Goal: Task Accomplishment & Management: Manage account settings

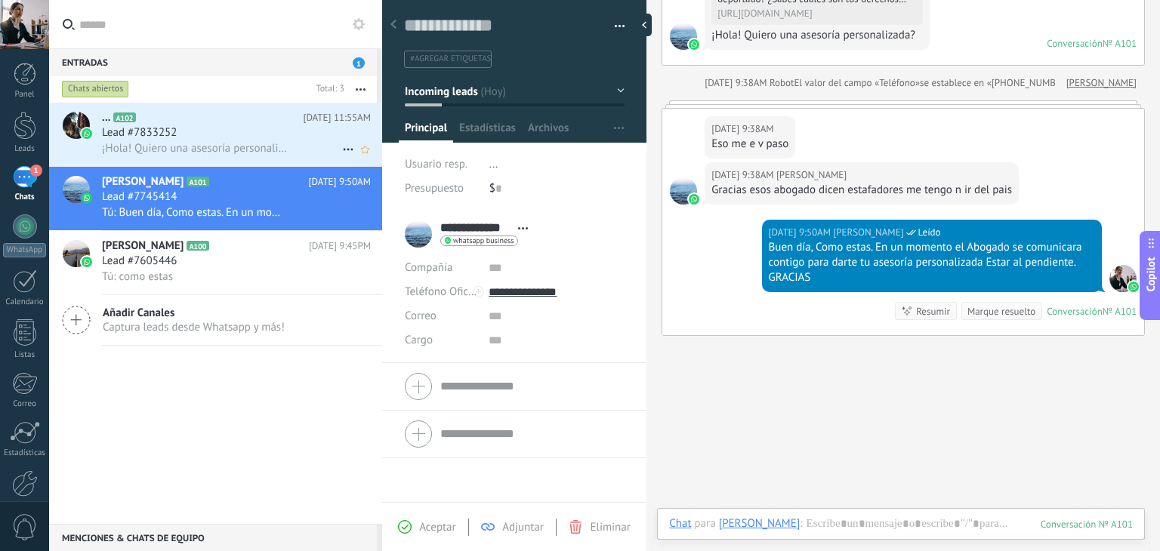
click at [172, 120] on h2 "... A102" at bounding box center [202, 117] width 201 height 15
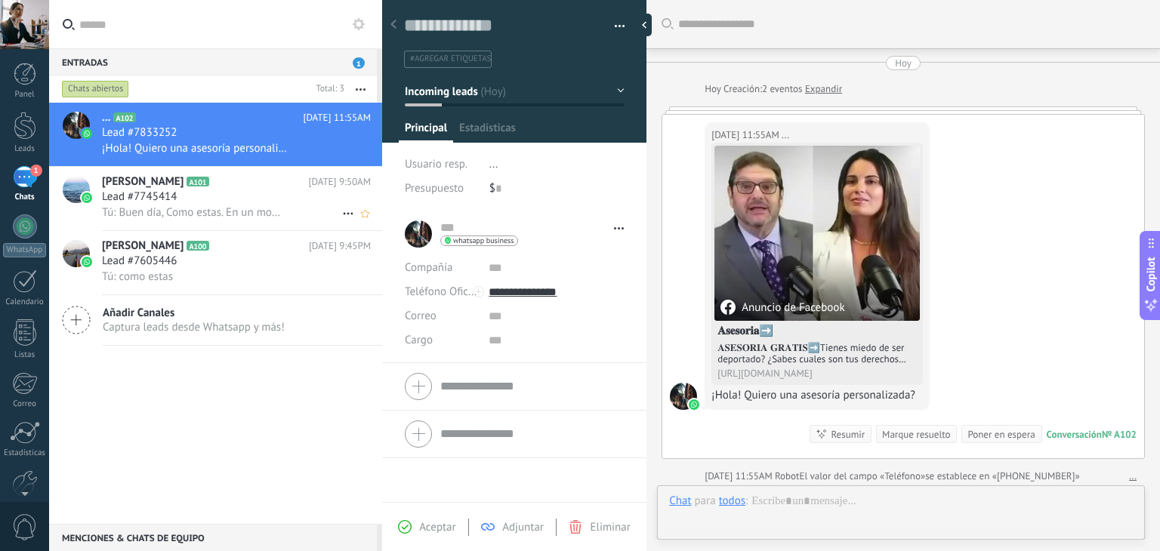
scroll to position [6, 0]
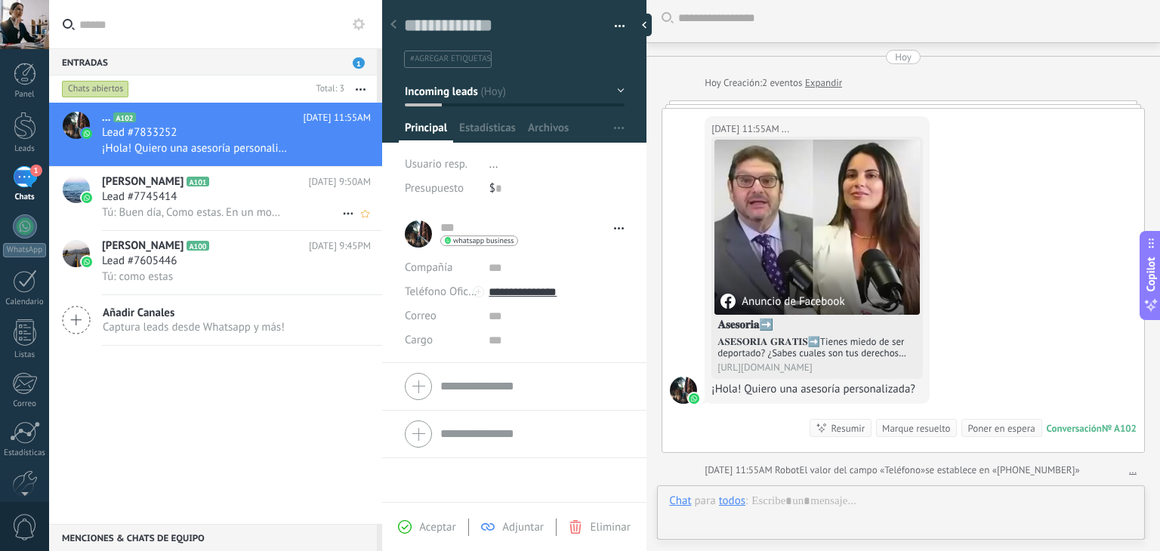
click at [230, 199] on div "Lead #7745414" at bounding box center [236, 197] width 269 height 15
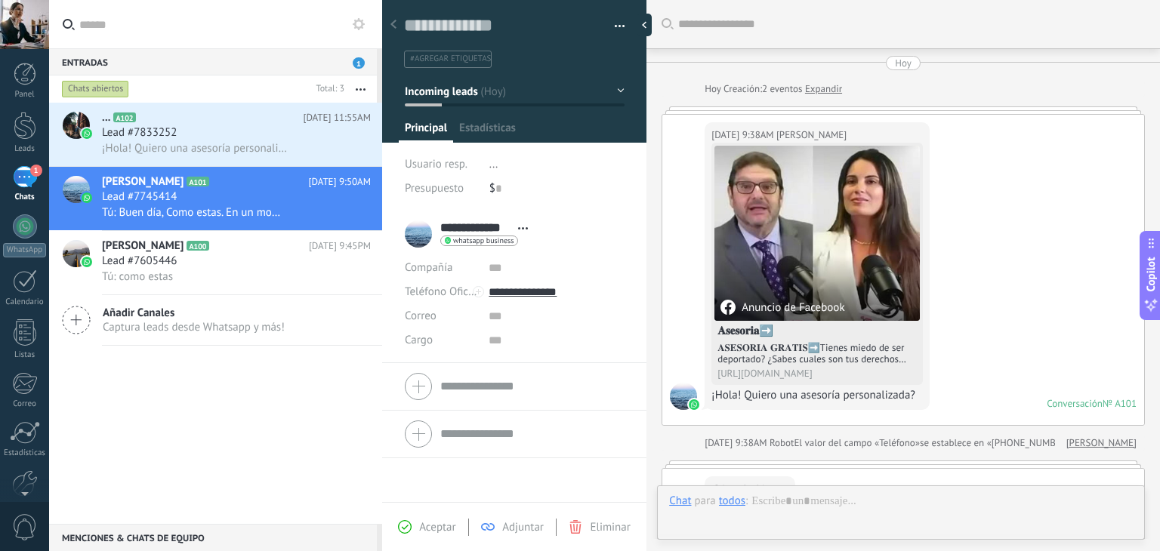
scroll to position [407, 0]
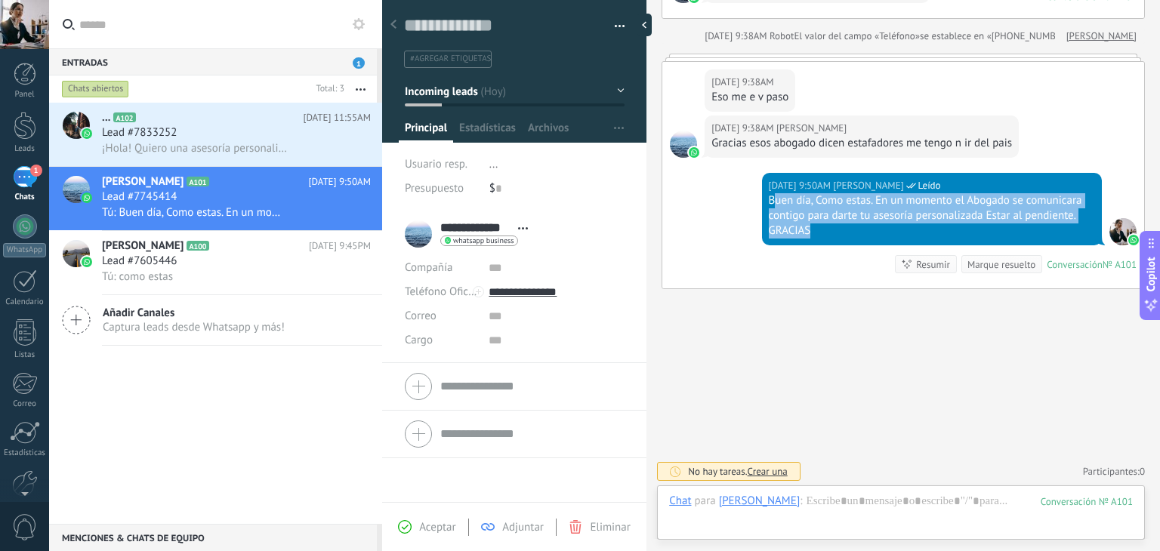
drag, startPoint x: 772, startPoint y: 201, endPoint x: 990, endPoint y: 227, distance: 219.8
click at [990, 227] on div "Buen día, Como estas. En un momento el Abogado se comunicara contigo para darte…" at bounding box center [932, 215] width 326 height 45
copy div "uen día, Como estas. En un momento el Abogado se comunicara contigo para darte …"
click at [300, 151] on div "¡Hola! Quiero una asesoría personalizada?" at bounding box center [236, 148] width 269 height 16
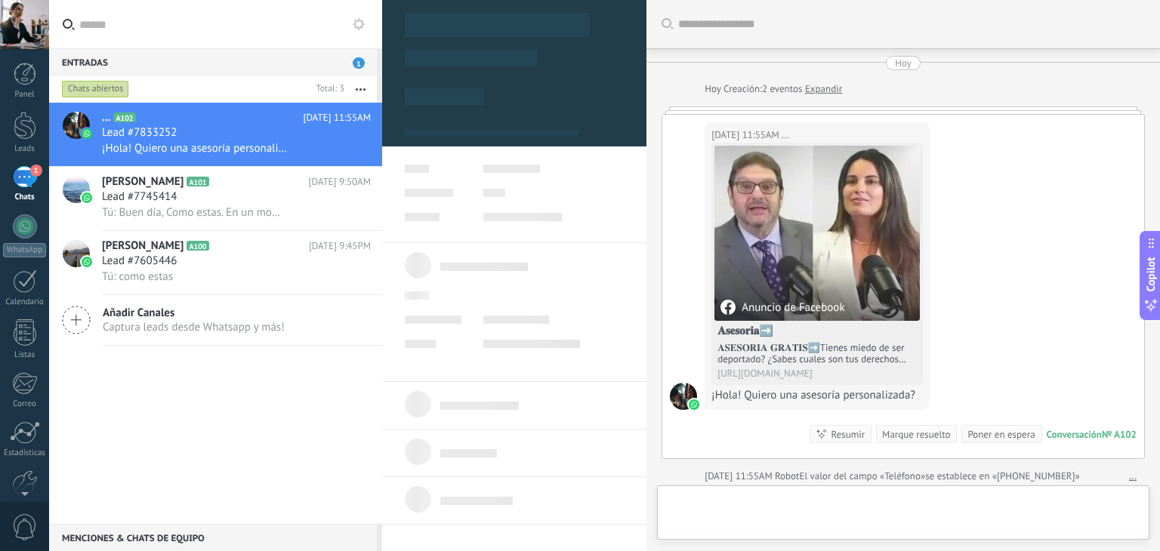
type textarea "**********"
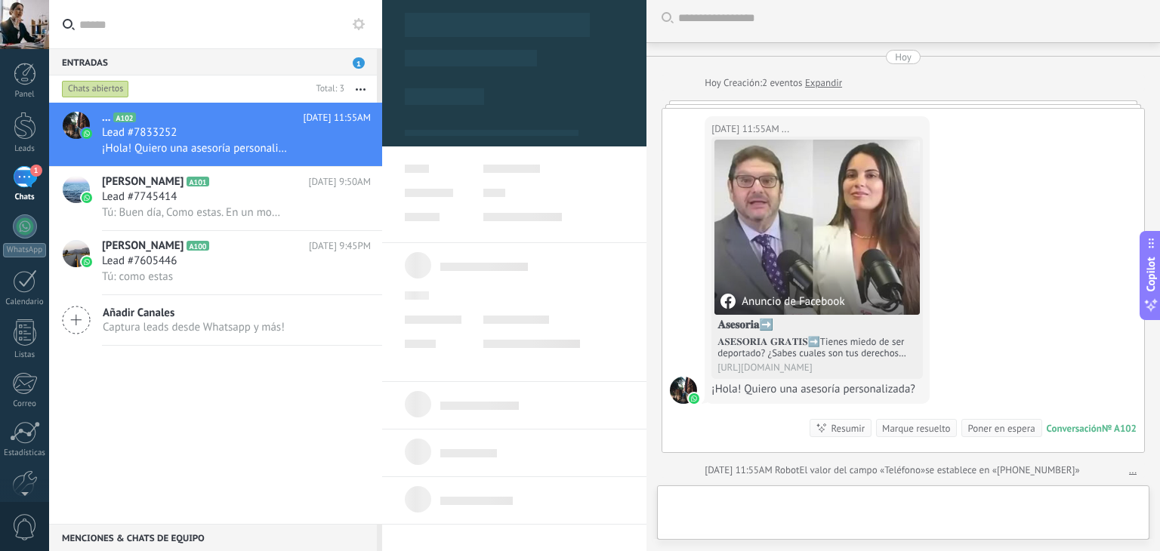
scroll to position [22, 0]
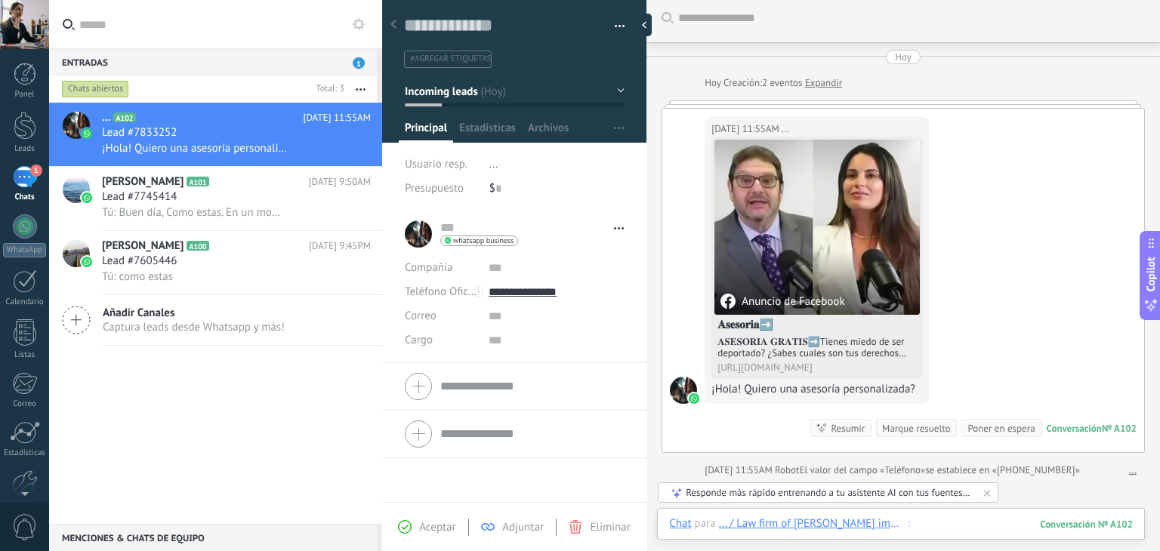
click at [927, 525] on div at bounding box center [901, 539] width 464 height 45
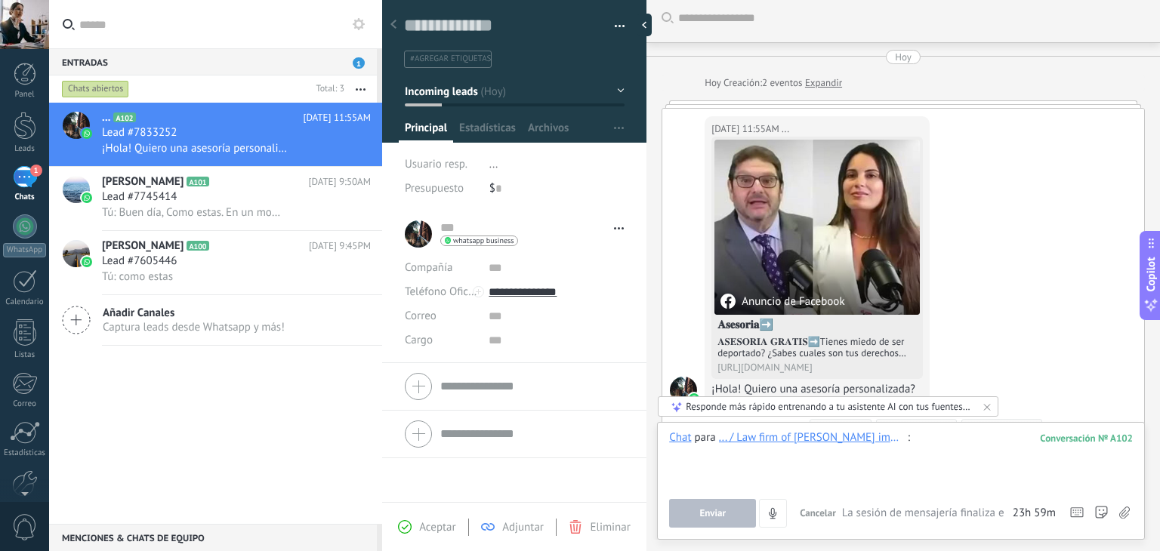
paste div
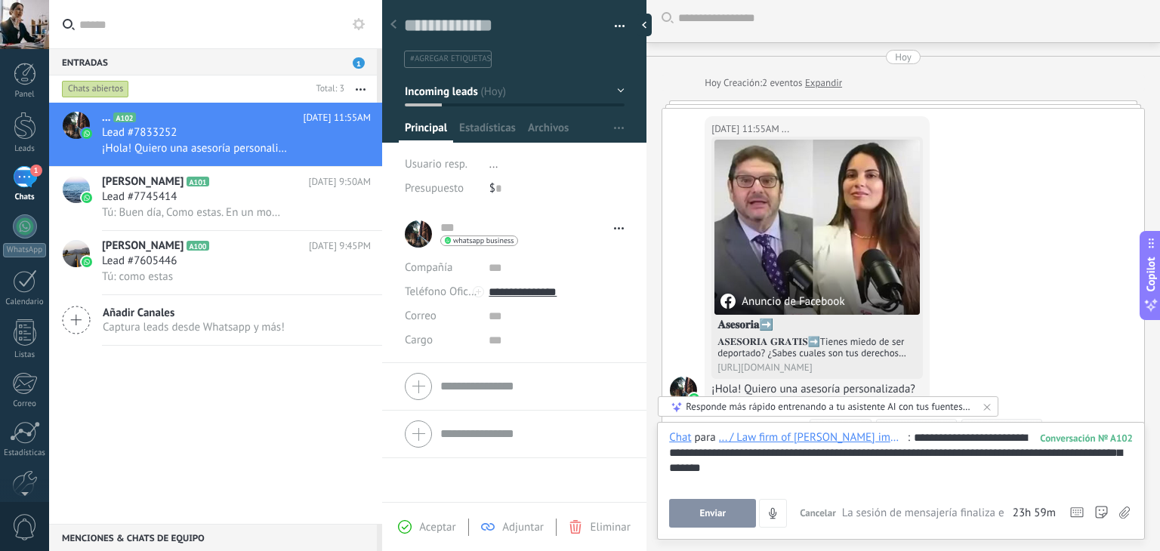
click at [916, 438] on div "**********" at bounding box center [901, 458] width 464 height 57
click at [723, 511] on span "Enviar" at bounding box center [712, 513] width 26 height 11
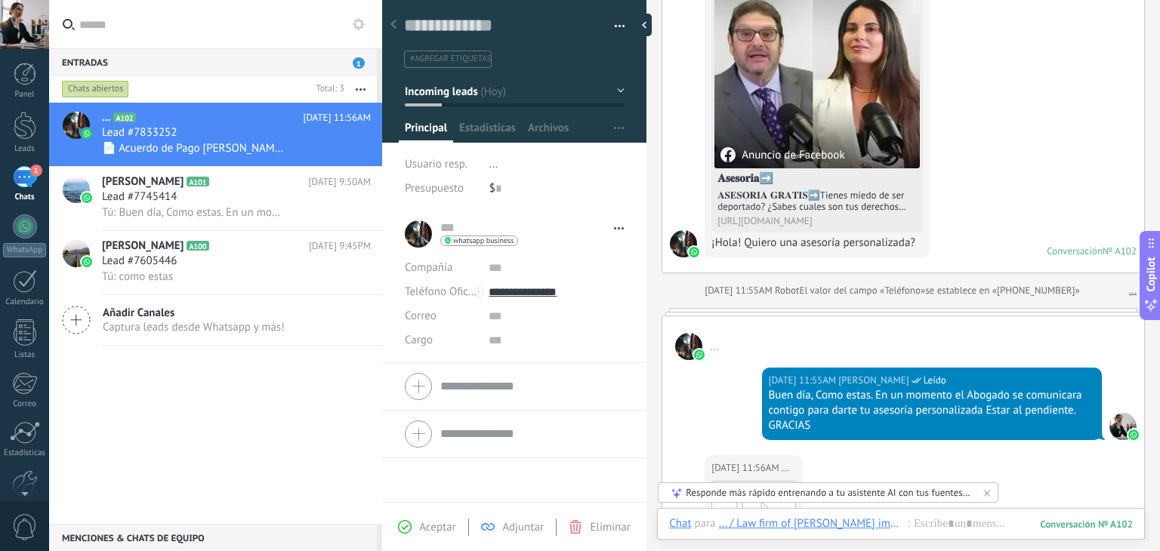
scroll to position [266, 0]
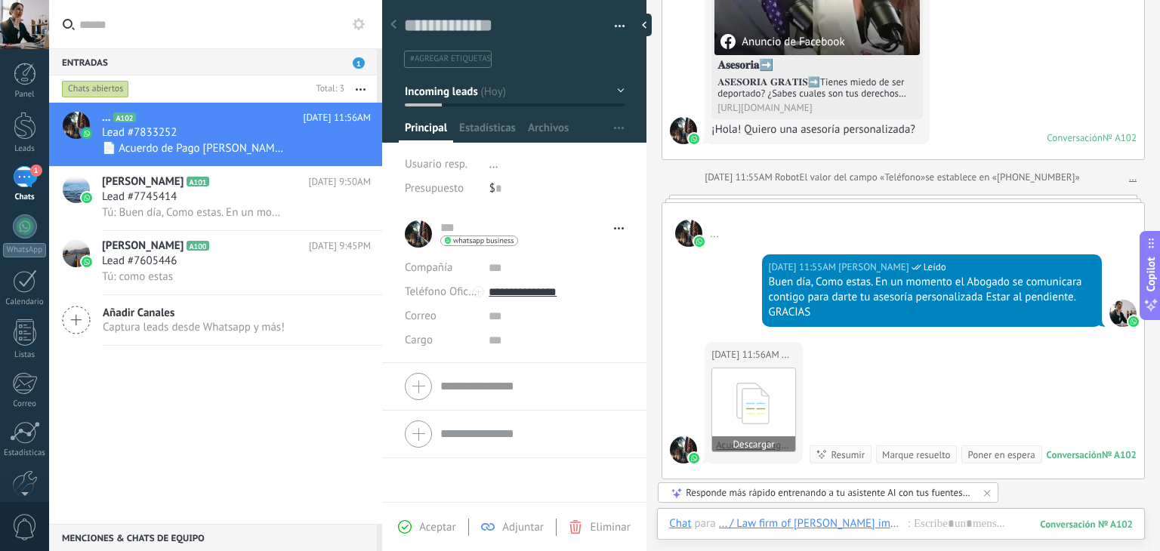
click at [751, 412] on icon at bounding box center [753, 403] width 59 height 63
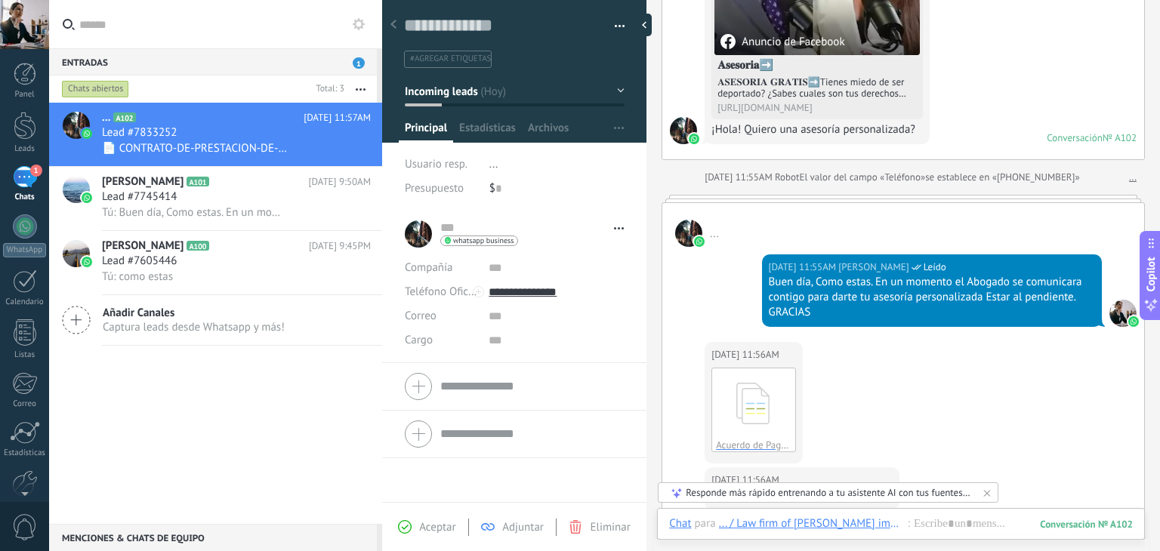
scroll to position [476, 0]
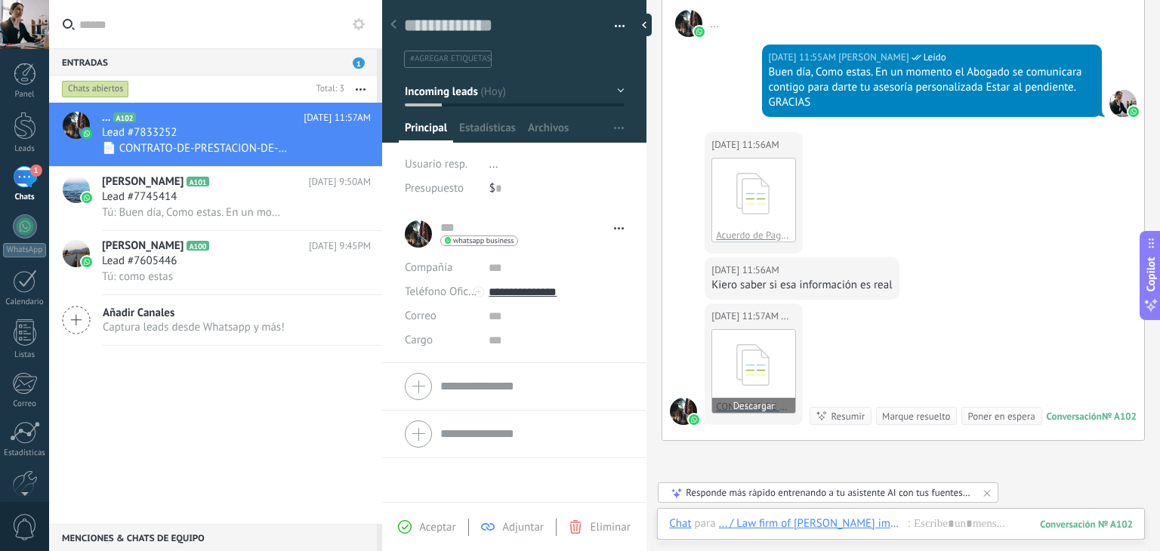
click at [765, 369] on icon at bounding box center [753, 365] width 59 height 63
click at [937, 527] on div at bounding box center [901, 539] width 464 height 45
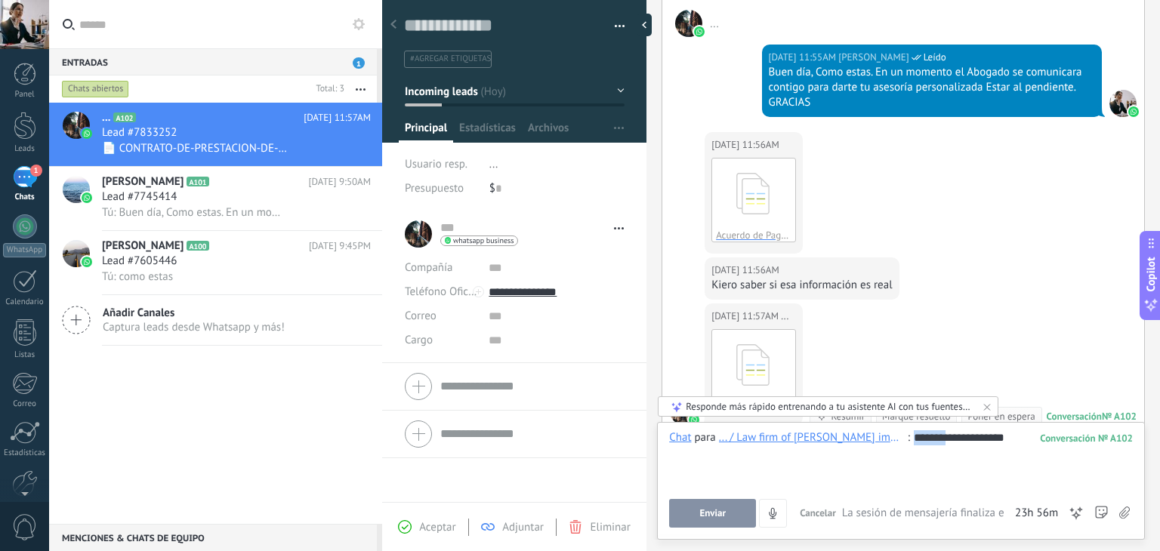
drag, startPoint x: 943, startPoint y: 438, endPoint x: 915, endPoint y: 441, distance: 28.9
click at [915, 441] on div "**********" at bounding box center [901, 458] width 464 height 57
click at [681, 518] on button "Enviar" at bounding box center [712, 513] width 87 height 29
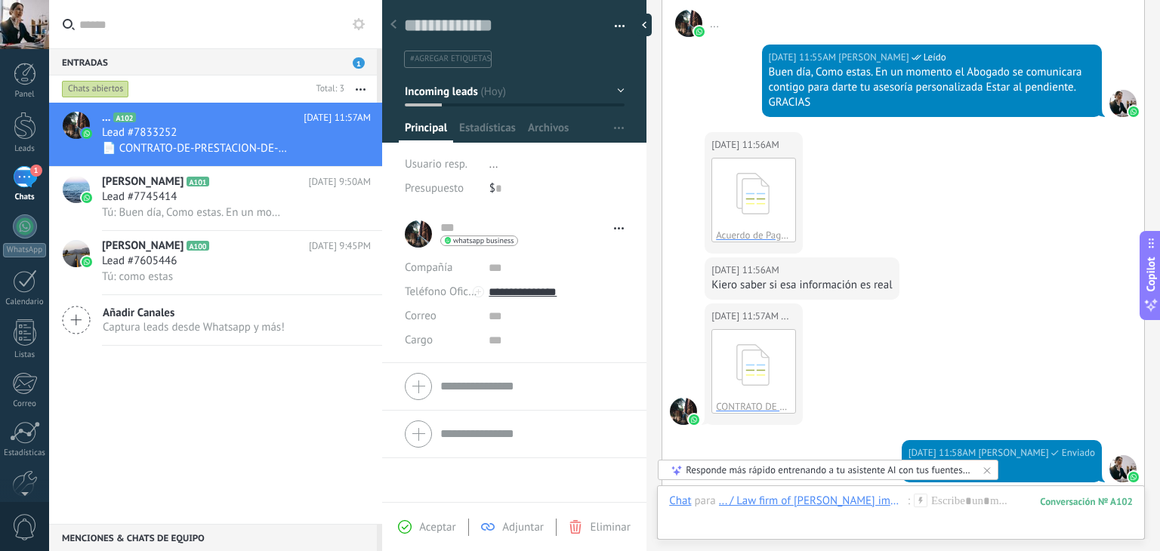
scroll to position [713, 0]
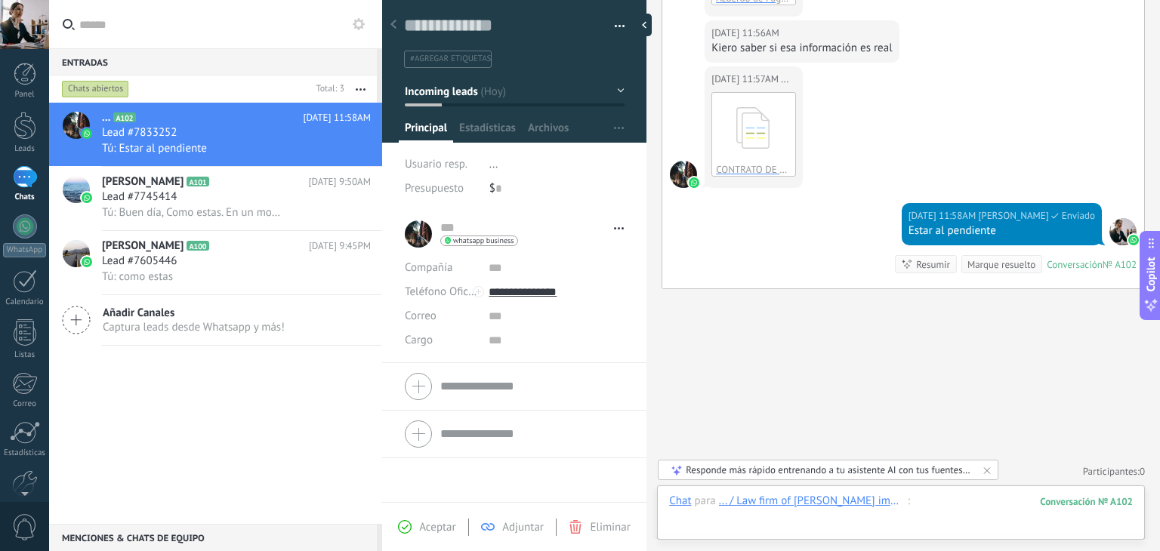
click at [961, 504] on div at bounding box center [901, 516] width 464 height 45
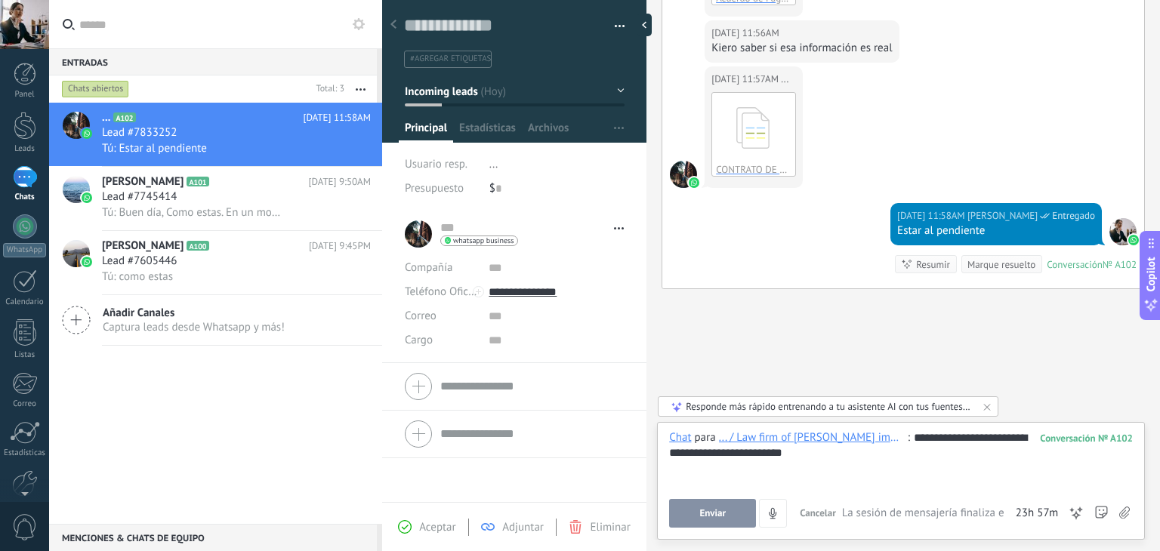
click at [696, 514] on button "Enviar" at bounding box center [712, 513] width 87 height 29
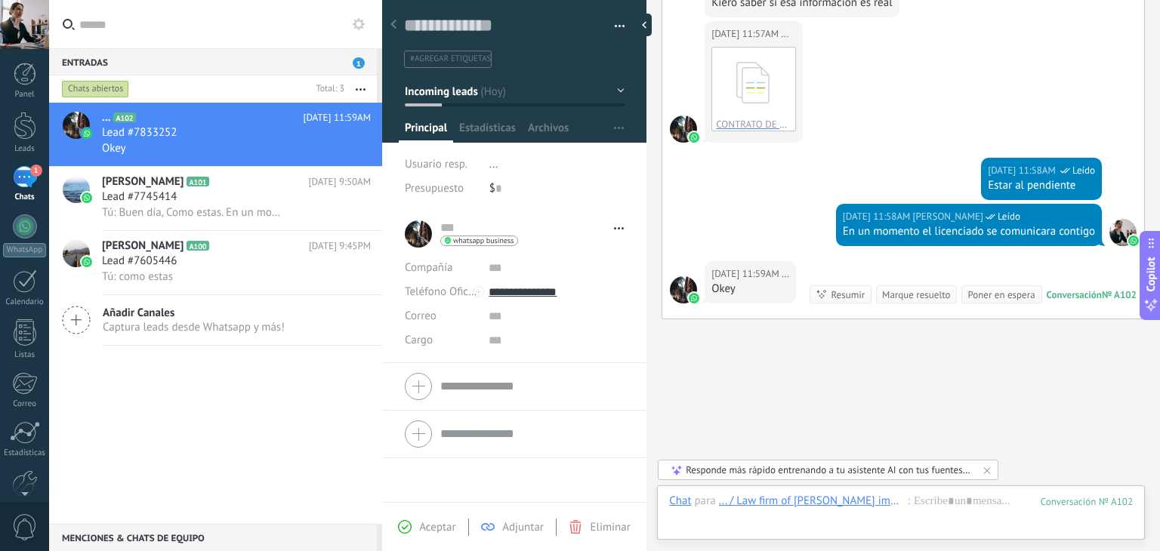
scroll to position [788, 0]
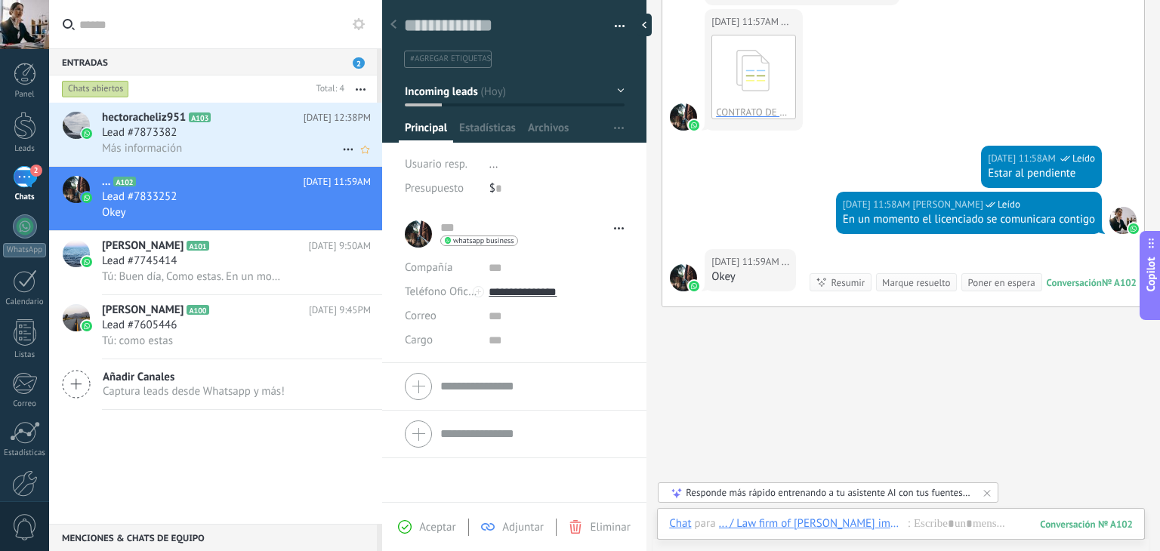
click at [169, 128] on span "Lead #7873382" at bounding box center [139, 132] width 75 height 15
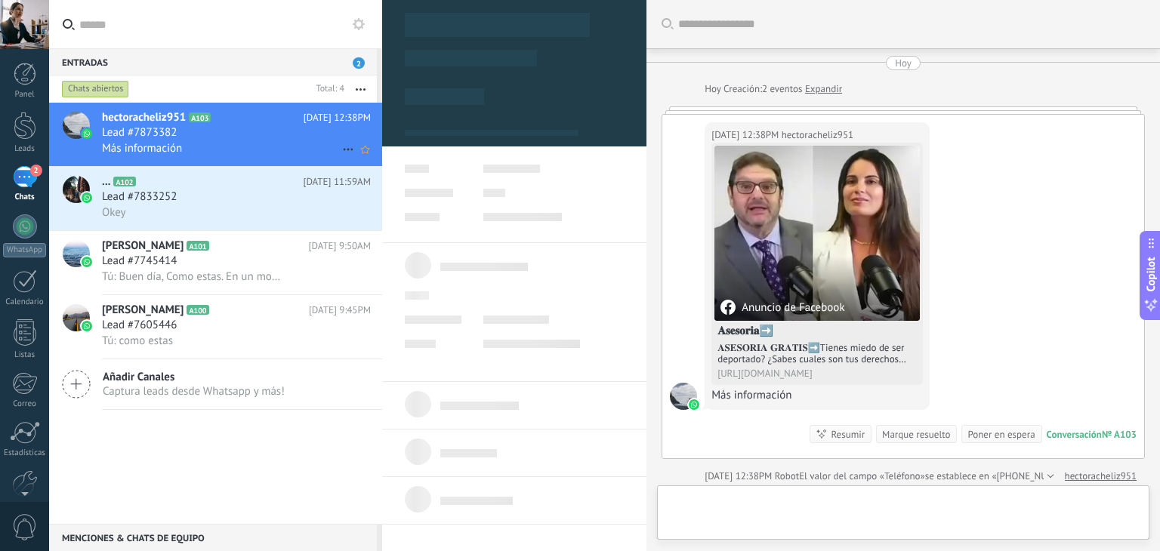
scroll to position [22, 0]
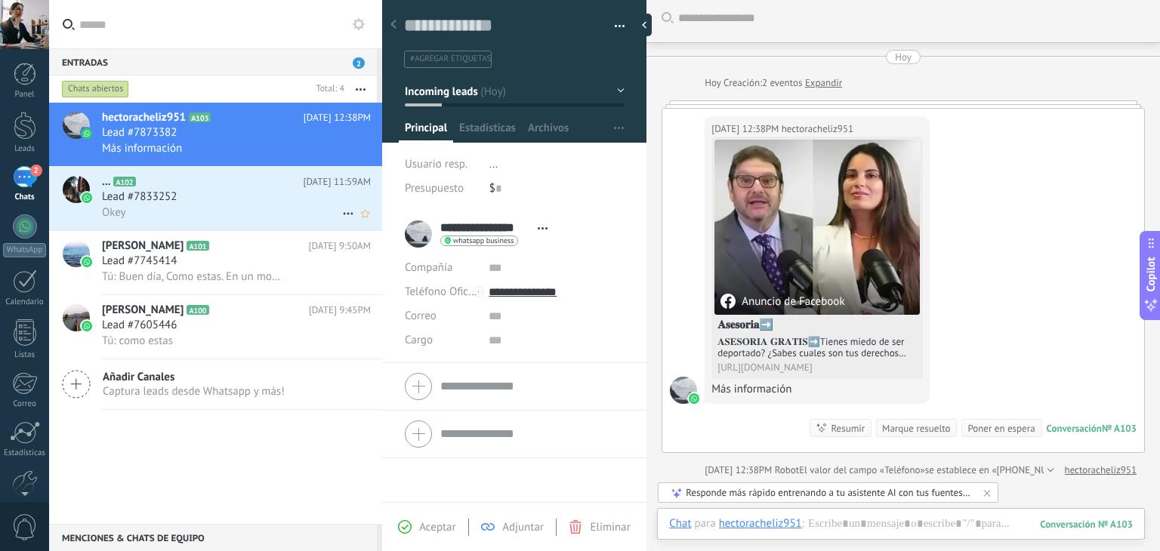
click at [122, 216] on span "Okey" at bounding box center [114, 212] width 24 height 14
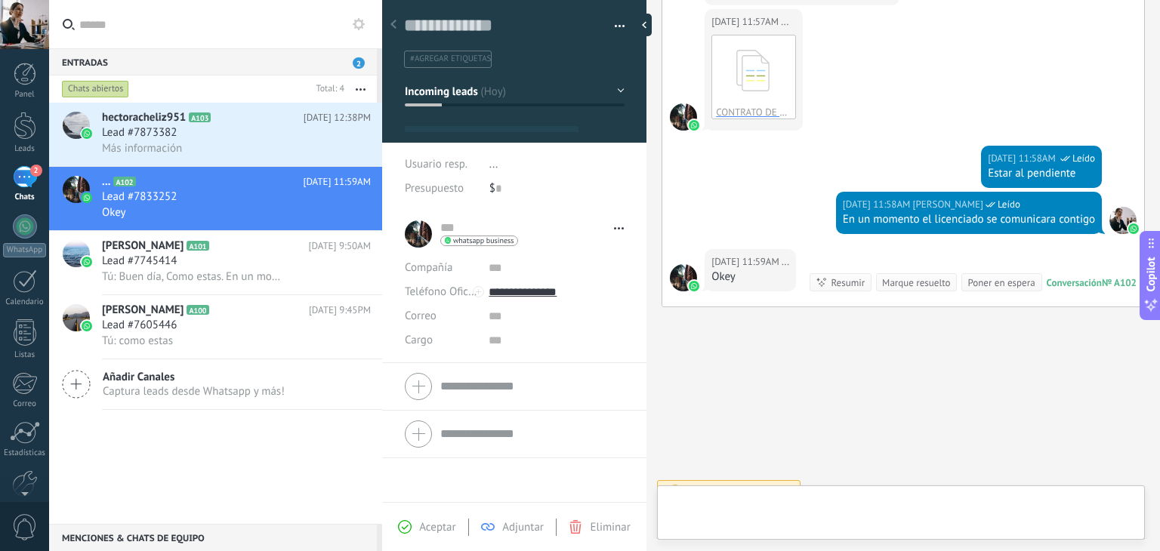
scroll to position [22, 0]
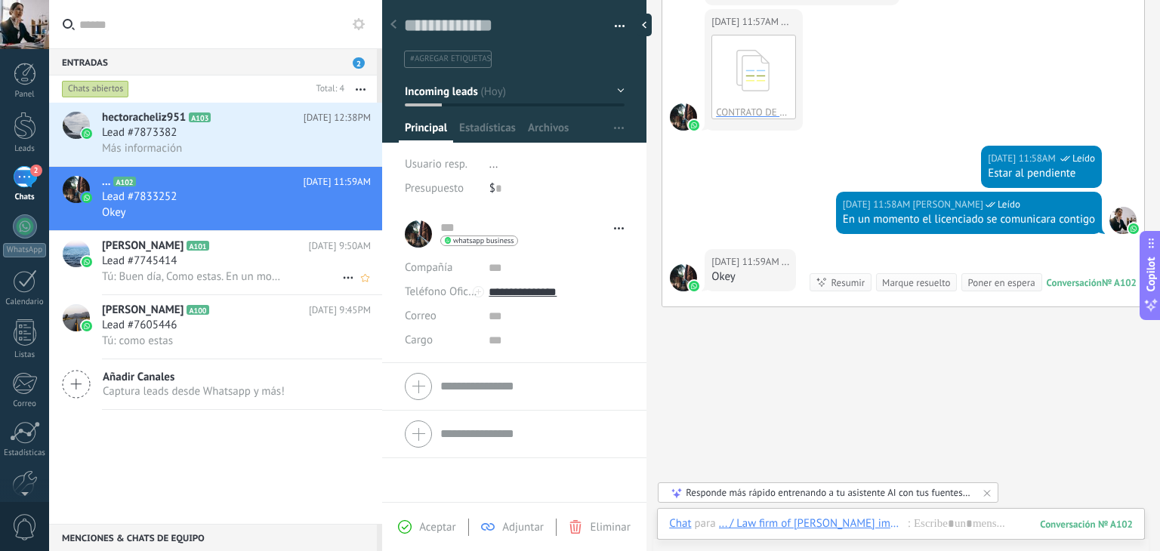
click at [154, 258] on span "Lead #7745414" at bounding box center [139, 261] width 75 height 15
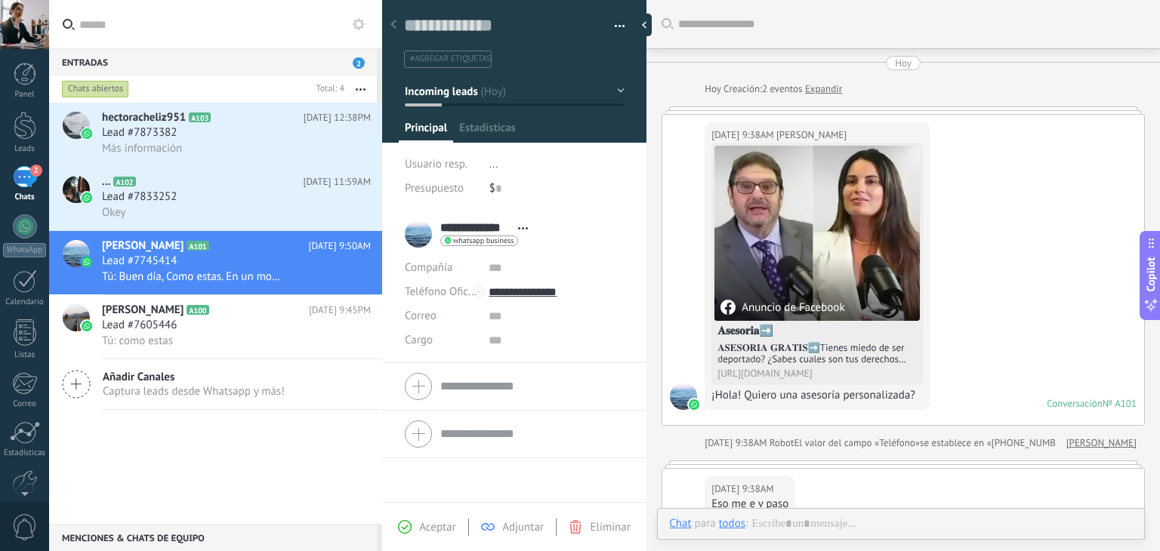
scroll to position [360, 0]
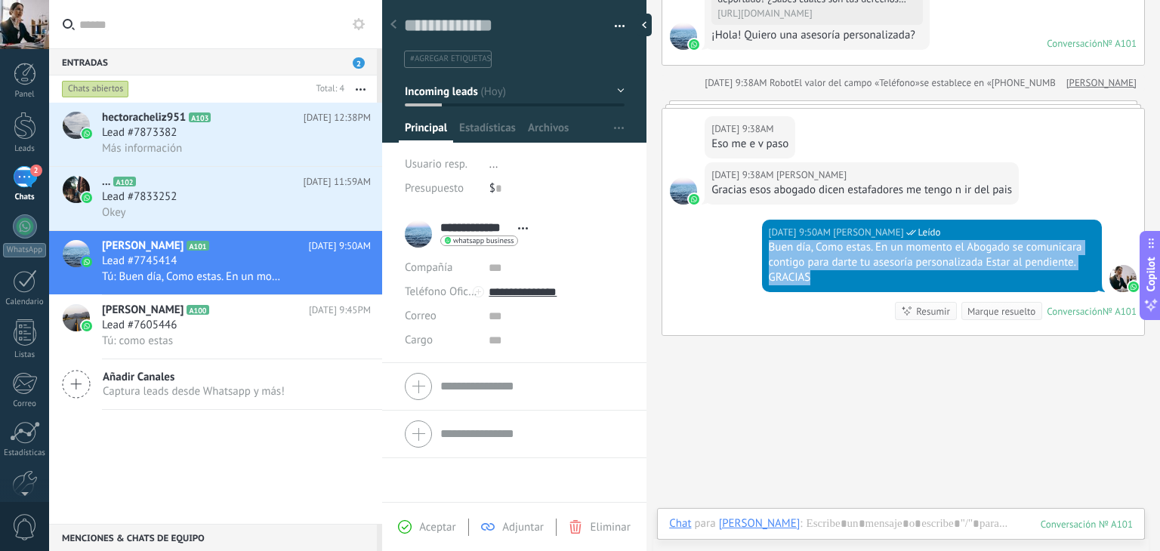
drag, startPoint x: 767, startPoint y: 242, endPoint x: 1073, endPoint y: 279, distance: 308.0
click at [1073, 279] on div "Buen día, Como estas. En un momento el Abogado se comunicara contigo para darte…" at bounding box center [932, 262] width 326 height 45
copy div "Buen día, Como estas. En un momento el Abogado se comunicara contigo para darte…"
click at [257, 141] on div "Más información" at bounding box center [236, 148] width 269 height 16
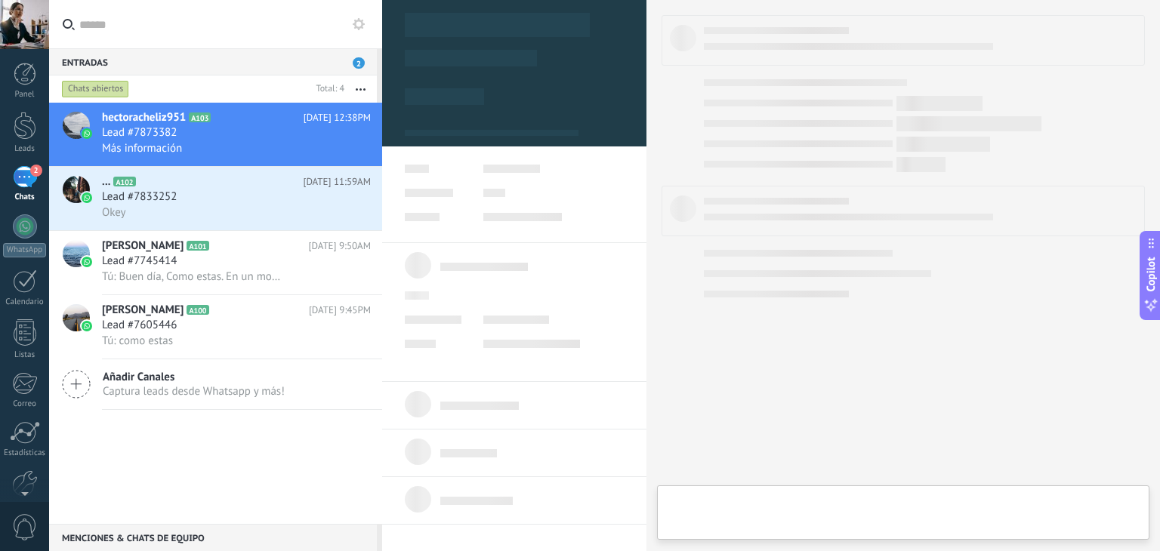
type textarea "**********"
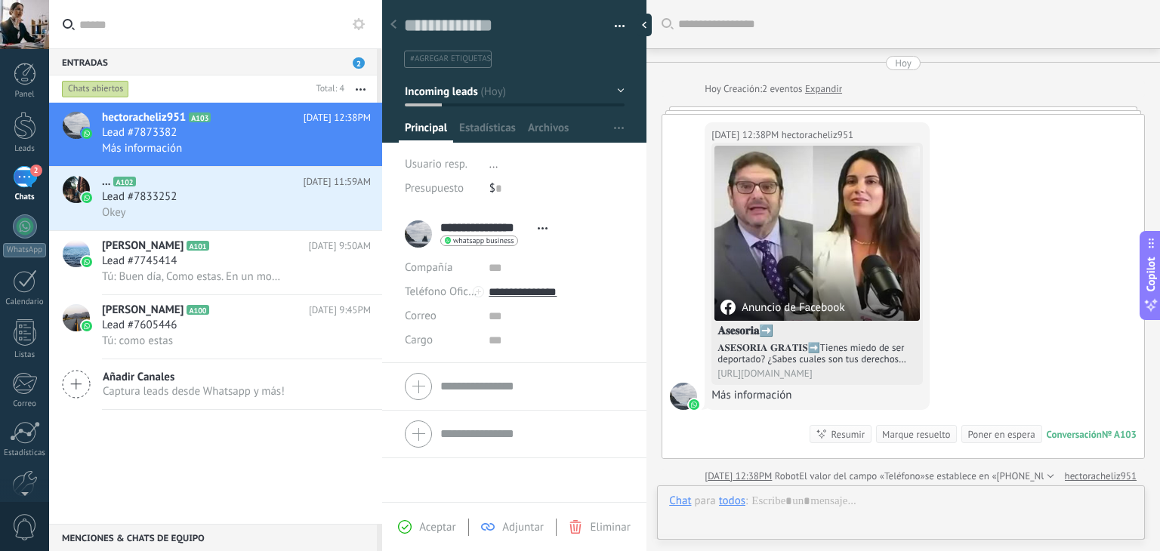
scroll to position [6, 0]
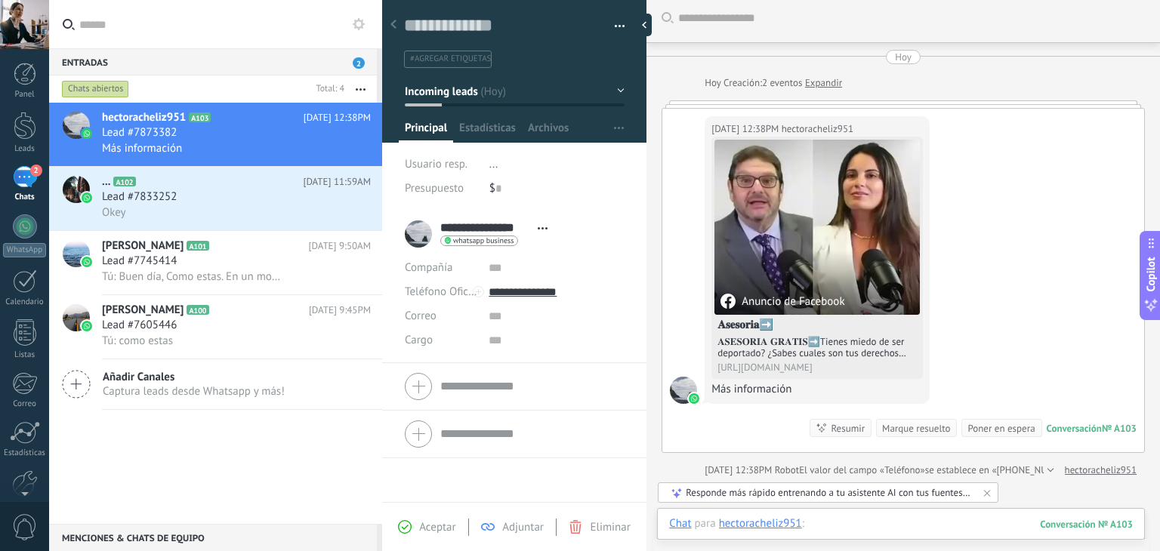
click at [849, 517] on div at bounding box center [901, 539] width 464 height 45
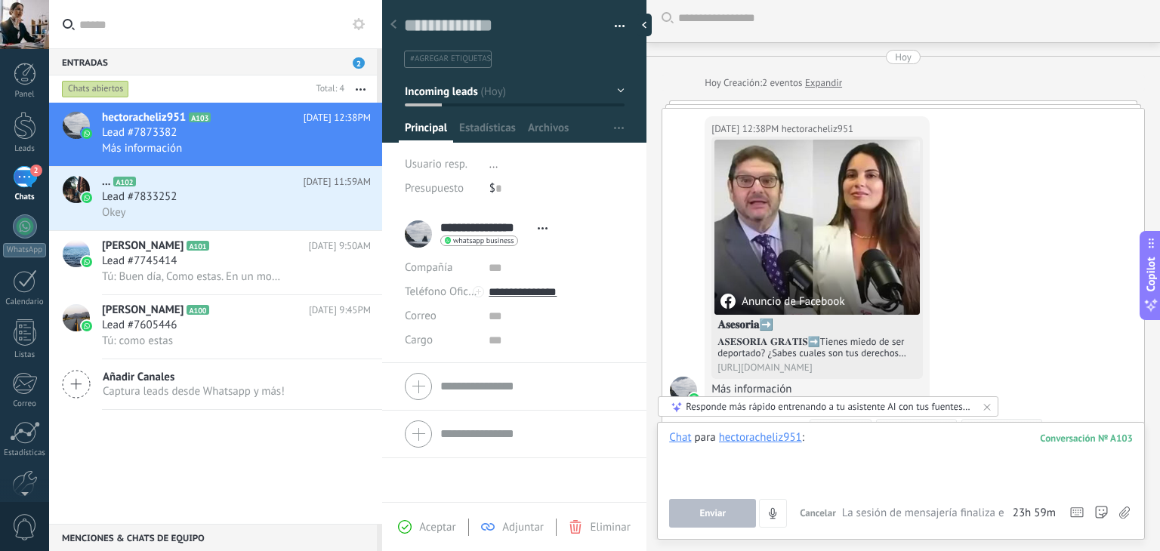
paste div
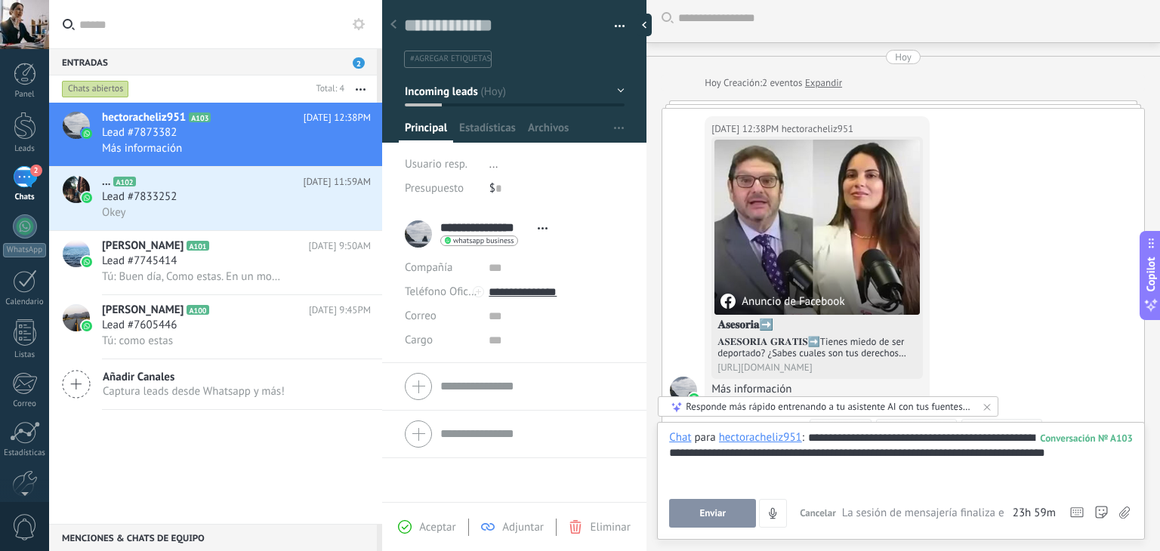
click at [729, 507] on button "Enviar" at bounding box center [712, 513] width 87 height 29
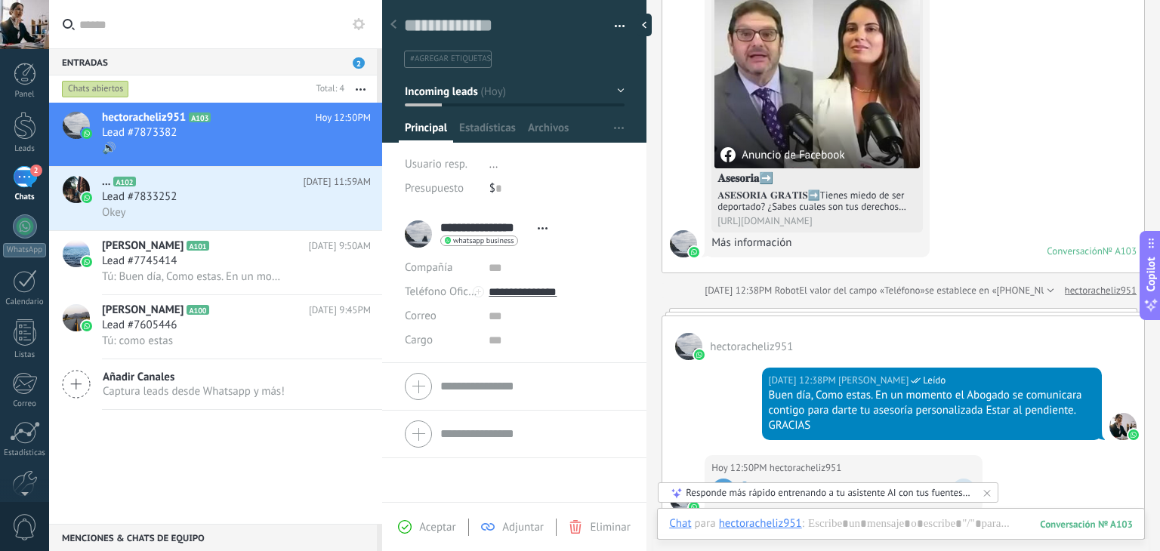
scroll to position [235, 0]
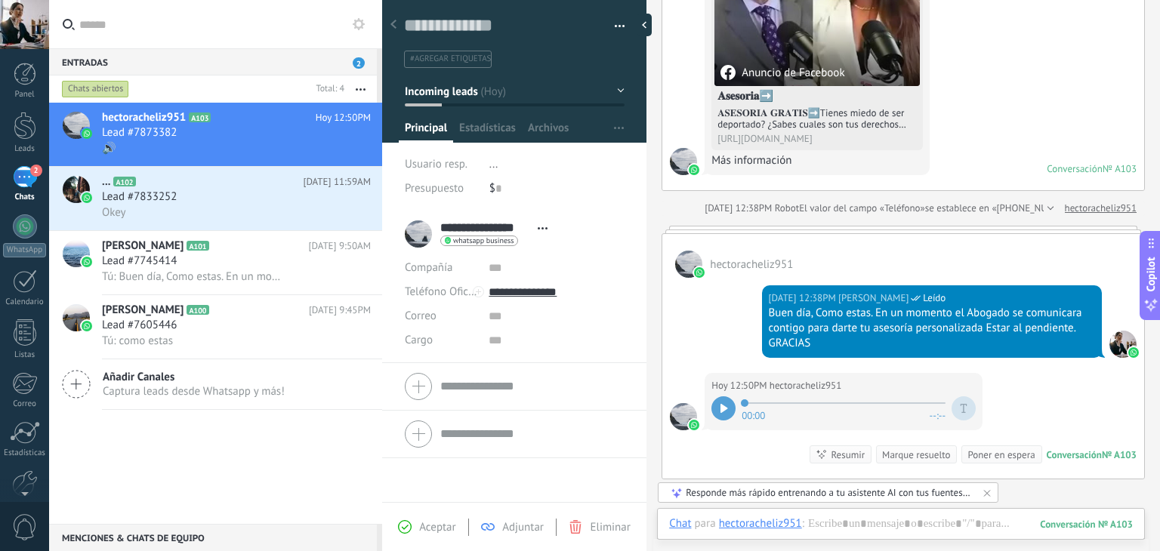
click at [726, 407] on icon at bounding box center [723, 408] width 7 height 9
